Goal: Task Accomplishment & Management: Manage account settings

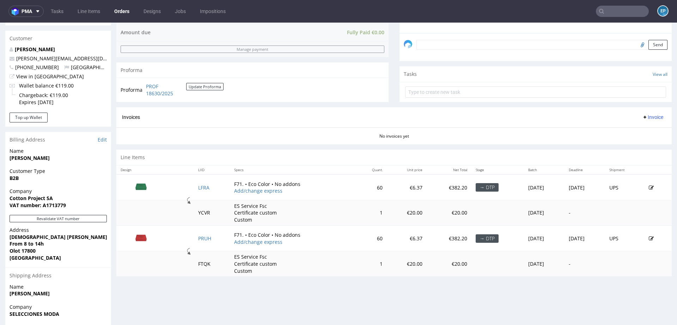
scroll to position [270, 0]
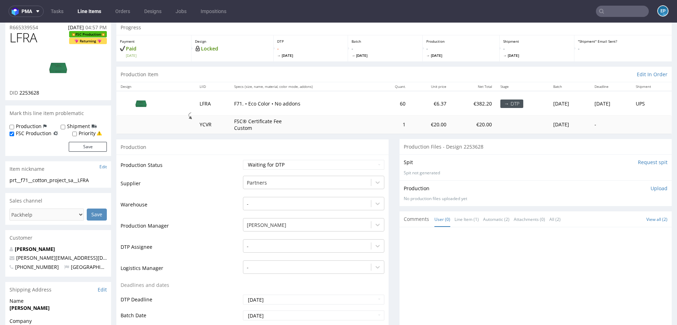
scroll to position [28, 0]
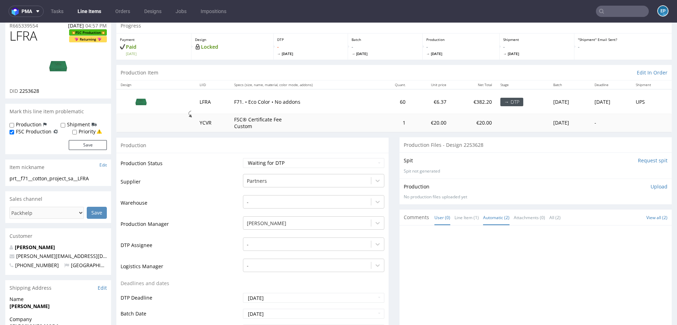
click at [490, 217] on link "Automatic (2)" at bounding box center [496, 217] width 26 height 15
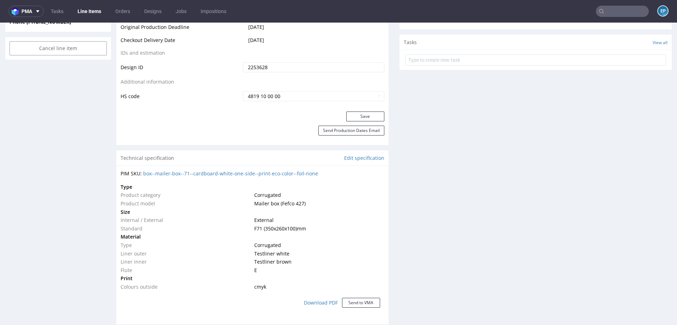
scroll to position [398, 0]
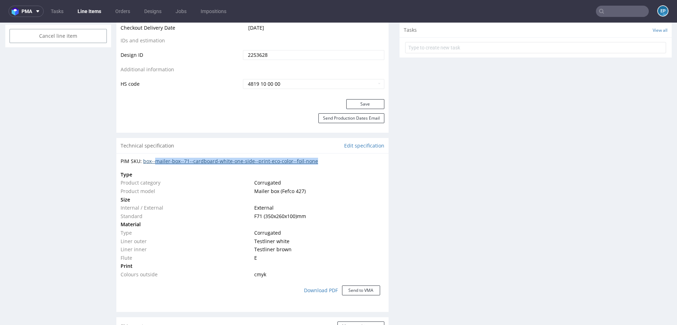
drag, startPoint x: 341, startPoint y: 162, endPoint x: 158, endPoint y: 161, distance: 183.8
click at [158, 161] on div "PIM SKU: box--mailer-box--71--cardboard-white-one-side--print-eco-color--foil-n…" at bounding box center [253, 161] width 264 height 7
copy link "mailer-box--71--cardboard-white-one-side--print-eco-color--foil-none"
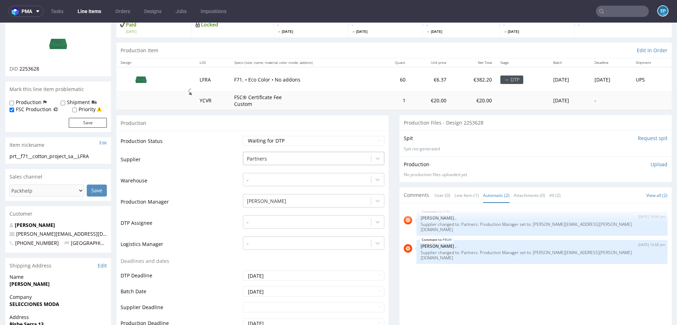
scroll to position [47, 0]
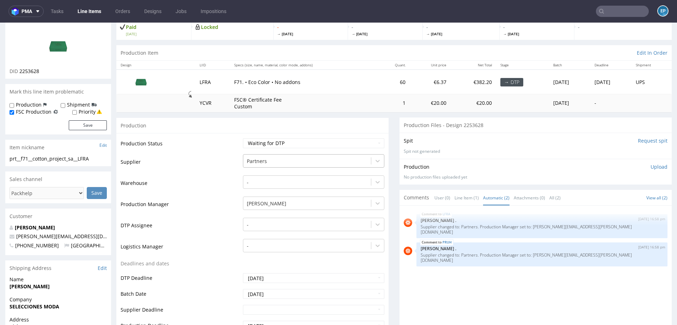
click at [274, 160] on div at bounding box center [307, 161] width 121 height 8
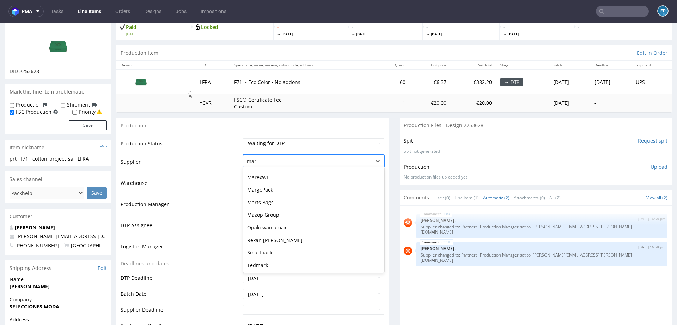
scroll to position [10, 0]
type input "mare"
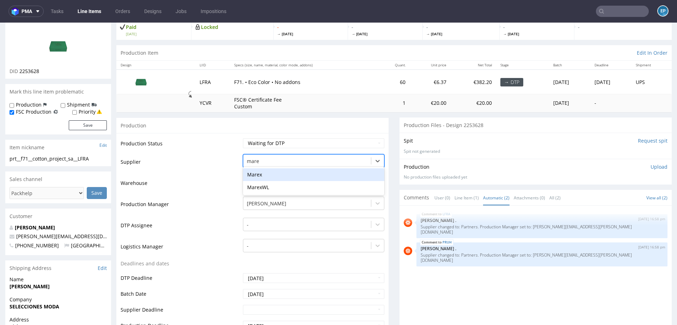
scroll to position [0, 0]
click at [269, 172] on div "Marex" at bounding box center [313, 174] width 141 height 13
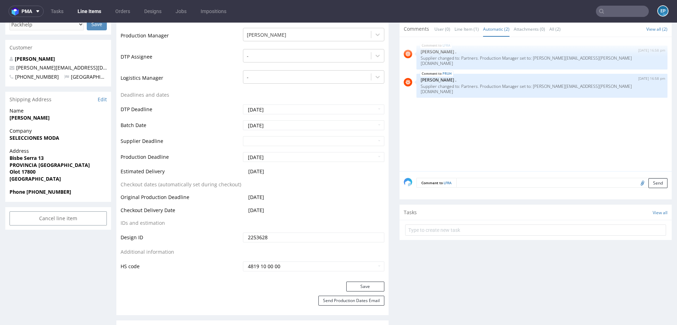
scroll to position [284, 0]
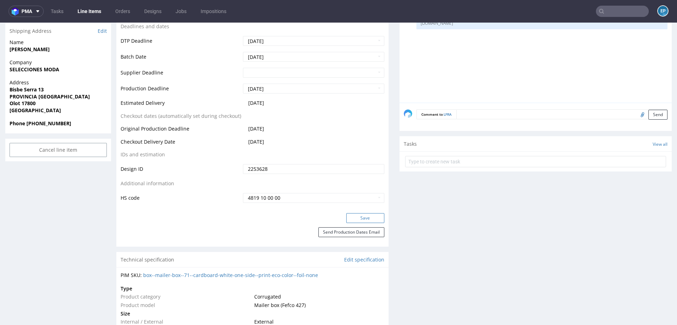
click at [350, 214] on button "Save" at bounding box center [365, 218] width 38 height 10
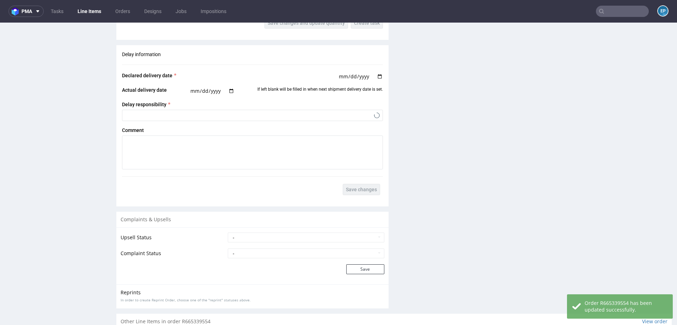
scroll to position [957, 0]
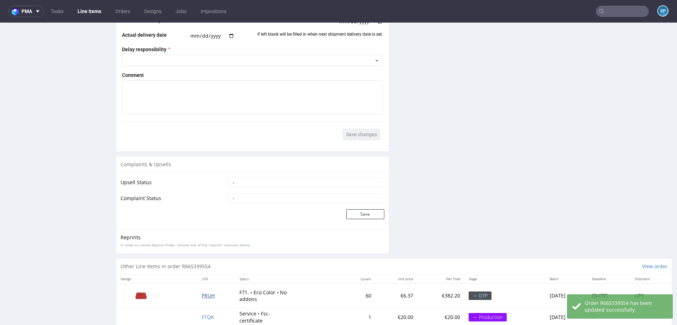
click at [202, 292] on span "PRUH" at bounding box center [208, 295] width 13 height 7
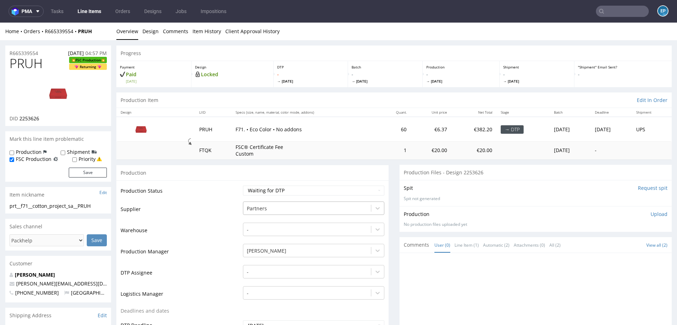
click at [259, 208] on div at bounding box center [307, 208] width 121 height 8
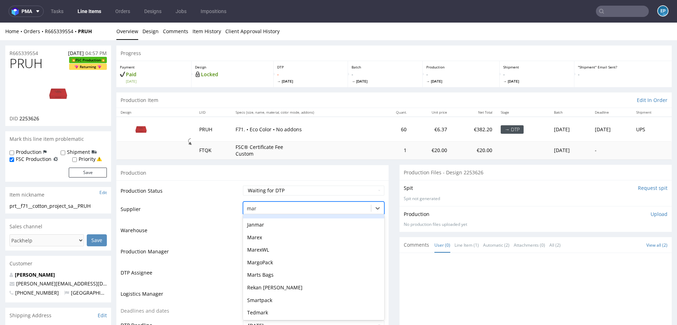
scroll to position [10, 0]
type input "mare"
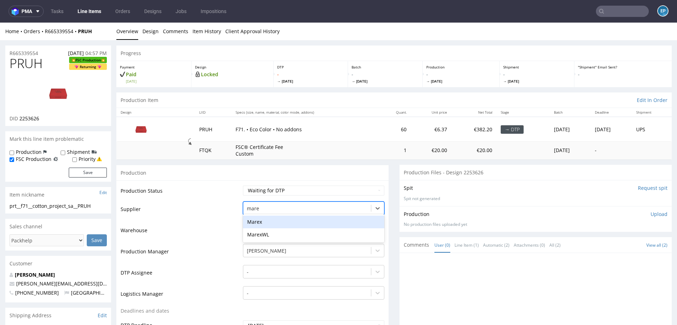
scroll to position [0, 0]
click at [259, 222] on div "Marex" at bounding box center [313, 222] width 141 height 13
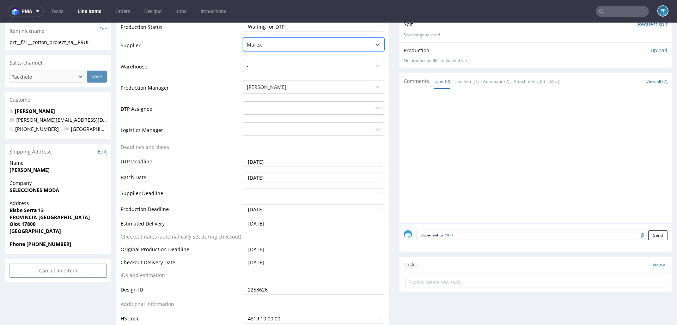
scroll to position [268, 0]
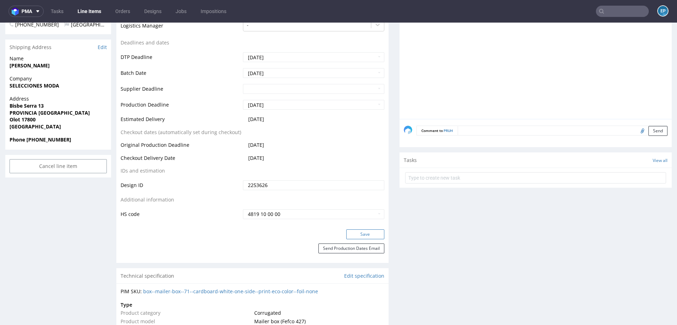
click at [346, 235] on button "Save" at bounding box center [365, 234] width 38 height 10
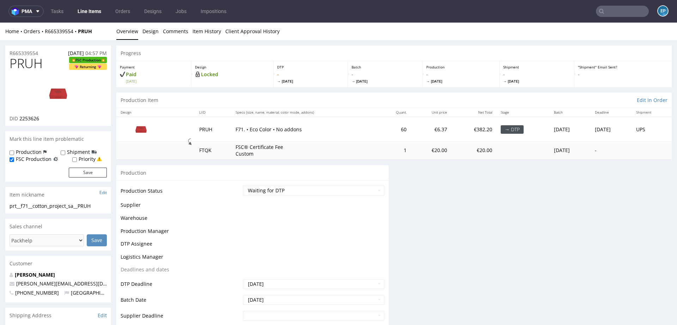
scroll to position [0, 0]
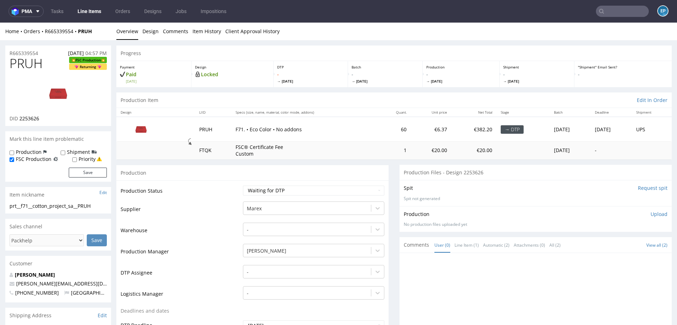
click at [92, 10] on link "Line Items" at bounding box center [89, 11] width 32 height 11
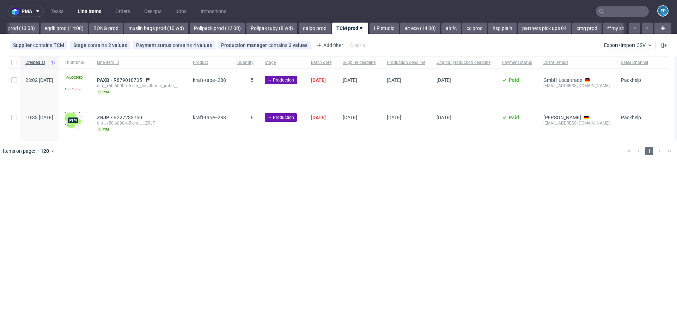
scroll to position [0, 924]
click at [514, 26] on link "partners pick ups 04" at bounding box center [540, 28] width 53 height 11
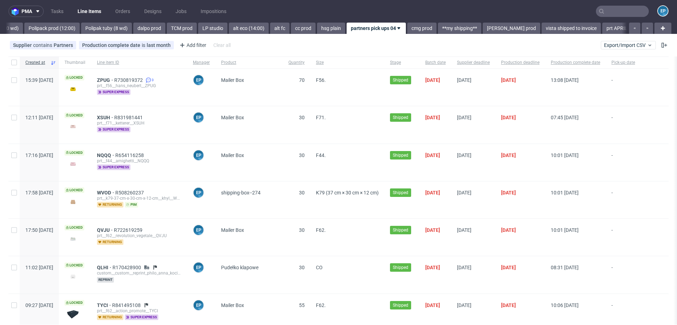
scroll to position [0, 1120]
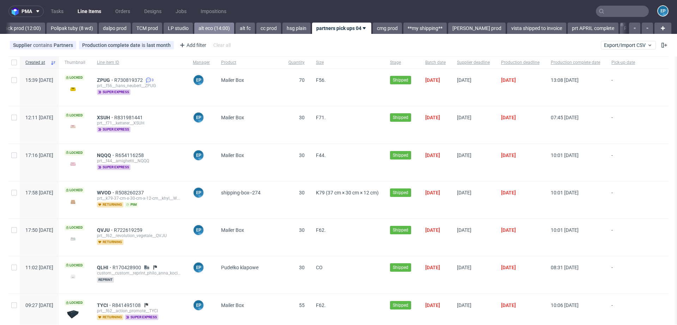
click at [195, 29] on link "alt eco (14:00)" at bounding box center [214, 28] width 40 height 11
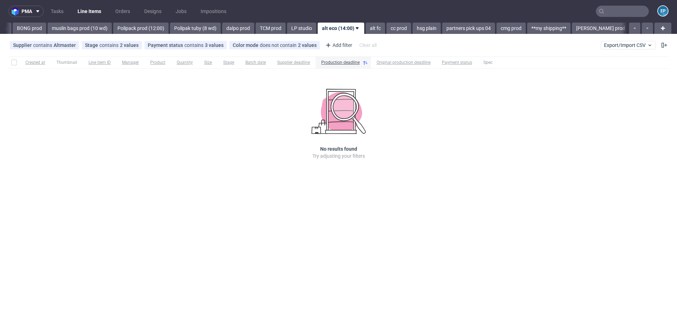
scroll to position [0, 991]
click at [122, 31] on link "Polipack prod (12:00)" at bounding box center [146, 28] width 55 height 11
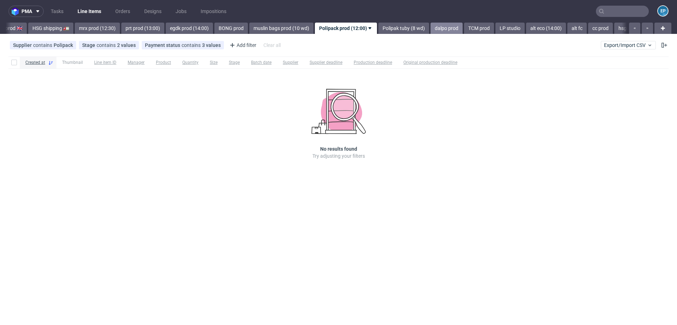
click at [431, 32] on link "dalpo prod" at bounding box center [447, 28] width 32 height 11
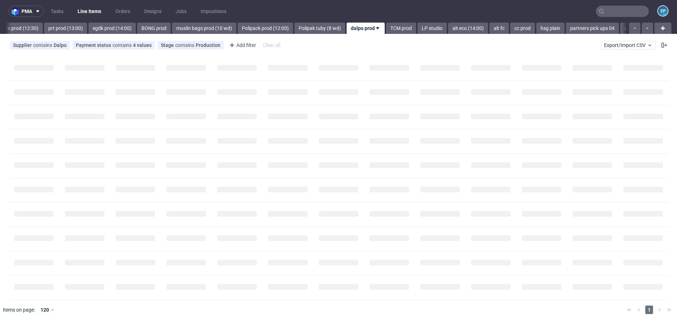
scroll to position [0, 891]
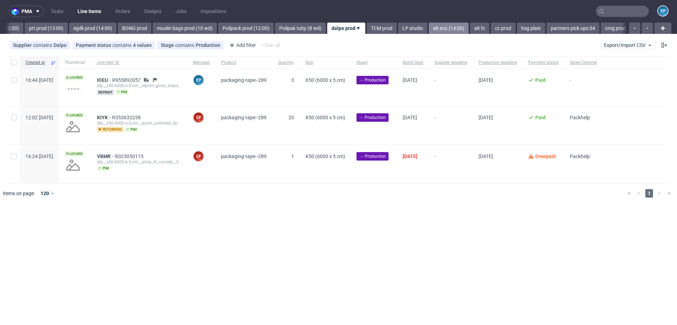
click at [429, 29] on link "alt eco (14:00)" at bounding box center [449, 28] width 40 height 11
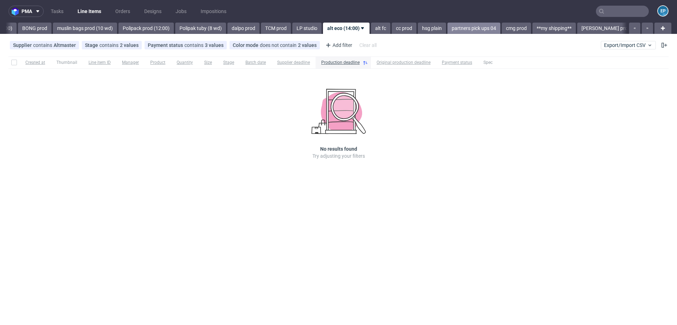
click at [448, 30] on link "partners pick ups 04" at bounding box center [474, 28] width 53 height 11
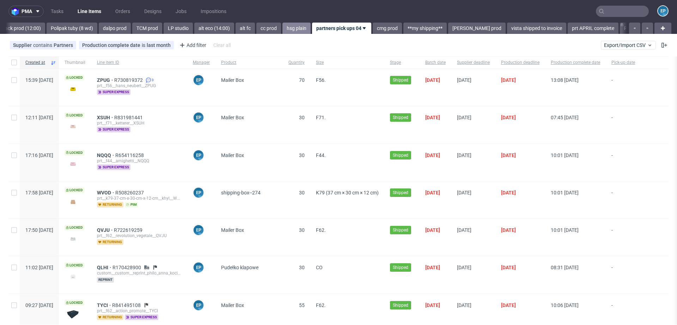
click at [283, 26] on link "hsg plain" at bounding box center [297, 28] width 28 height 11
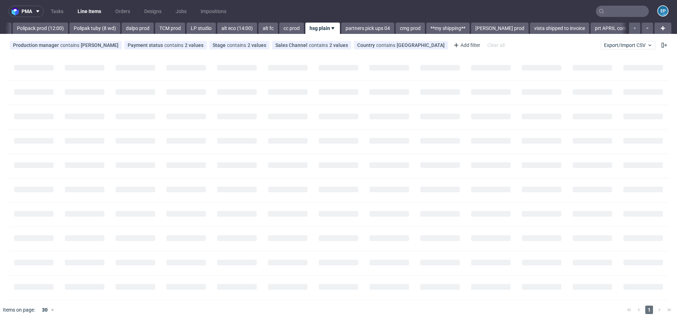
scroll to position [0, 1074]
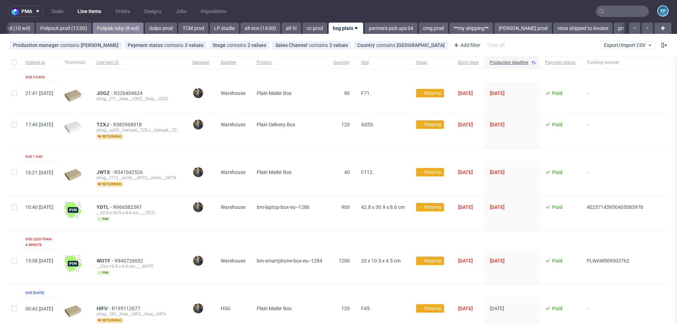
click at [93, 26] on link "Polipak tuby (8 wd)" at bounding box center [118, 28] width 51 height 11
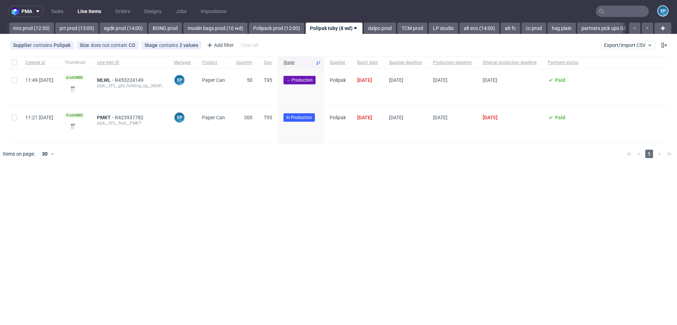
scroll to position [0, 849]
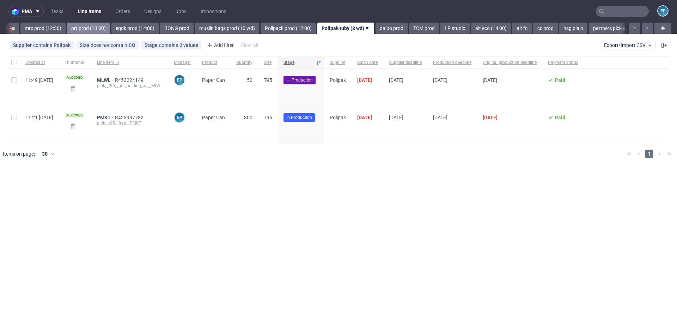
click at [69, 27] on link "prt prod (13:00)" at bounding box center [88, 28] width 43 height 11
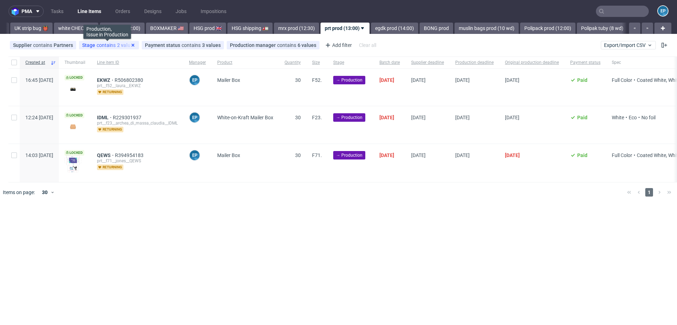
click at [132, 45] on use at bounding box center [133, 45] width 3 height 3
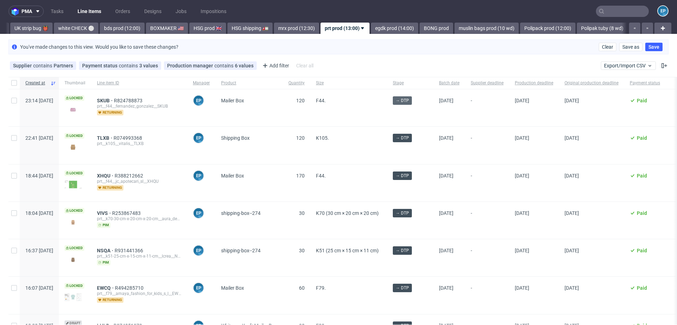
click at [409, 101] on span "→ DTP" at bounding box center [402, 100] width 13 height 6
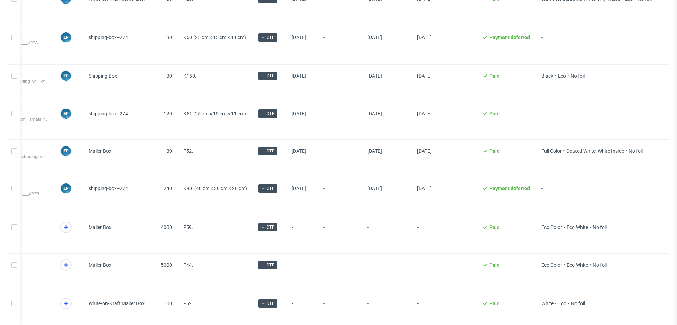
scroll to position [329, 0]
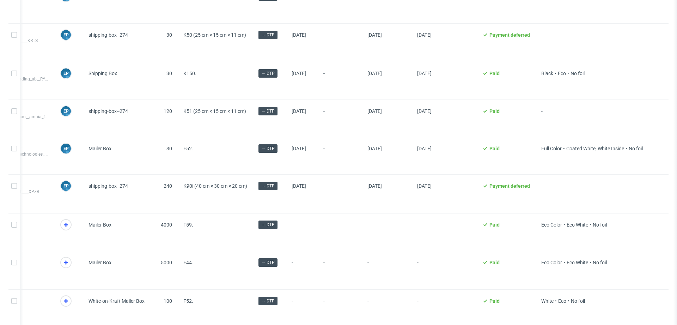
click at [547, 223] on span "Eco Color" at bounding box center [551, 225] width 21 height 6
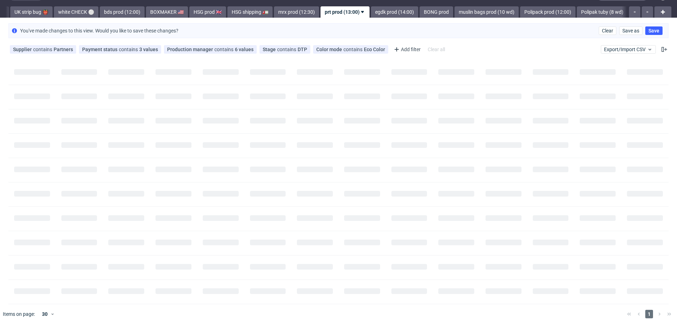
scroll to position [0, 0]
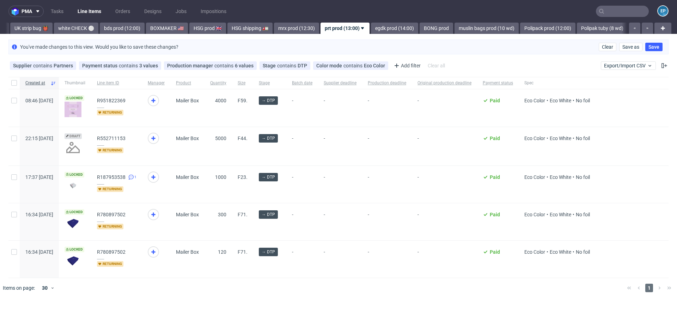
click at [16, 217] on div at bounding box center [13, 221] width 11 height 37
checkbox input "true"
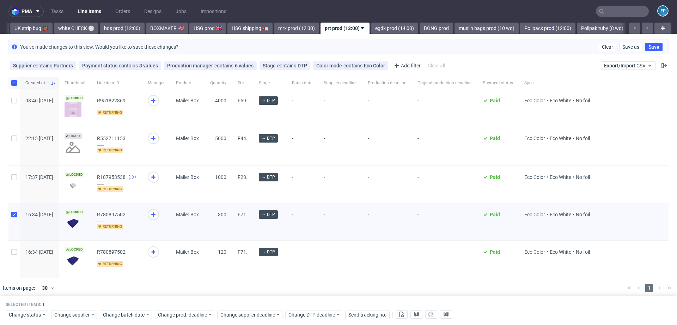
click at [15, 254] on div at bounding box center [13, 259] width 11 height 37
checkbox input "false"
click at [13, 219] on div at bounding box center [13, 221] width 11 height 37
checkbox input "false"
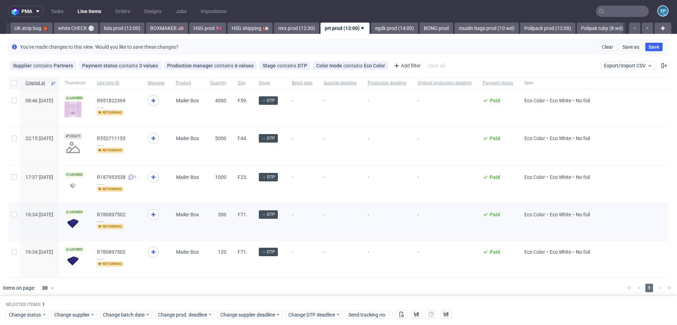
checkbox input "false"
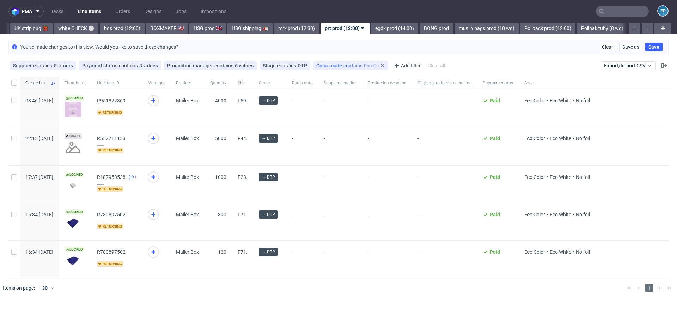
click at [345, 65] on div "Color mode contains Eco Color" at bounding box center [350, 66] width 69 height 6
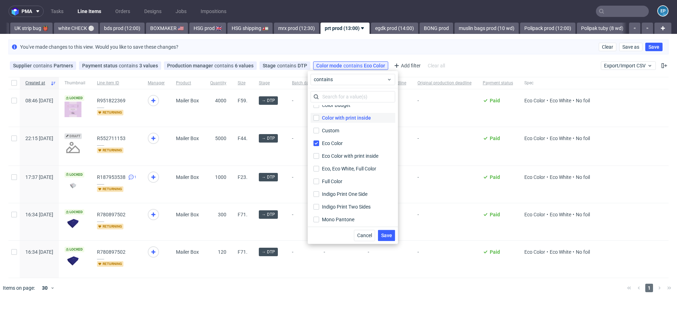
scroll to position [46, 0]
click at [331, 159] on label "Eco Color with print inside" at bounding box center [353, 155] width 85 height 10
click at [319, 158] on input "Eco Color with print inside" at bounding box center [317, 155] width 6 height 6
checkbox input "true"
click at [392, 237] on button "Save" at bounding box center [386, 235] width 17 height 11
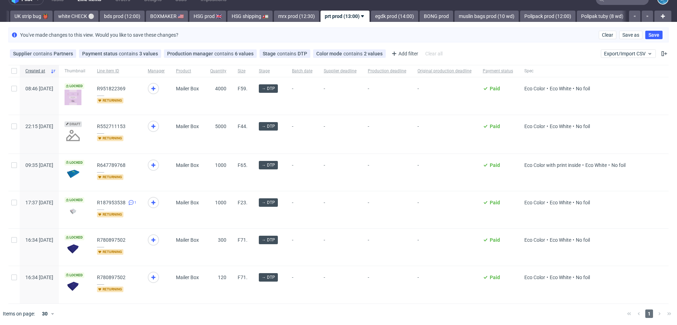
scroll to position [0, 0]
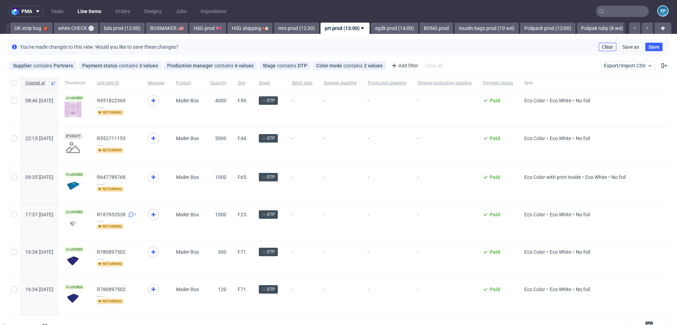
click at [605, 50] on button "Clear" at bounding box center [608, 47] width 18 height 8
